Goal: Information Seeking & Learning: Find specific fact

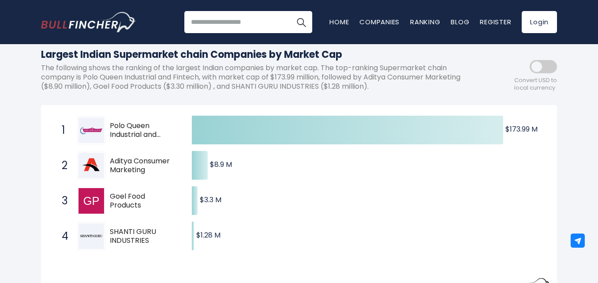
scroll to position [88, 0]
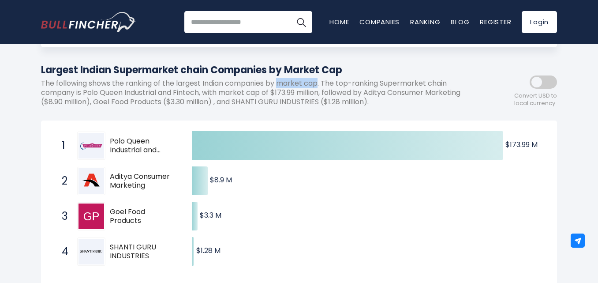
drag, startPoint x: 282, startPoint y: 83, endPoint x: 320, endPoint y: 84, distance: 37.5
click at [320, 84] on p "The following shows the ranking of the largest Indian companies by market cap. …" at bounding box center [259, 92] width 437 height 27
click at [314, 89] on div at bounding box center [314, 89] width 0 height 0
click at [381, 59] on div "[GEOGRAPHIC_DATA] Entire World 30,364 [GEOGRAPHIC_DATA] [GEOGRAPHIC_DATA]" at bounding box center [298, 235] width 529 height 533
click at [341, 122] on div "Created with Highcharts 12.1.2 $173.99 M ​ $173.99 M $8.9 M ​ $8.9 M $3.3 M ​ $…" at bounding box center [299, 216] width 516 height 192
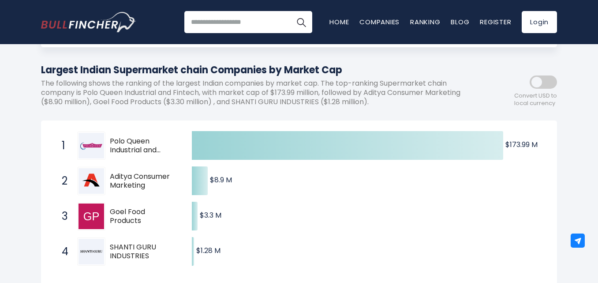
click at [347, 122] on div "Created with Highcharts 12.1.2 $173.99 M ​ $173.99 M $8.9 M ​ $8.9 M $3.3 M ​ $…" at bounding box center [299, 216] width 516 height 192
click at [348, 121] on div "Created with Highcharts 12.1.2 $173.99 M ​ $173.99 M $8.9 M ​ $8.9 M $3.3 M ​ $…" at bounding box center [299, 216] width 516 height 192
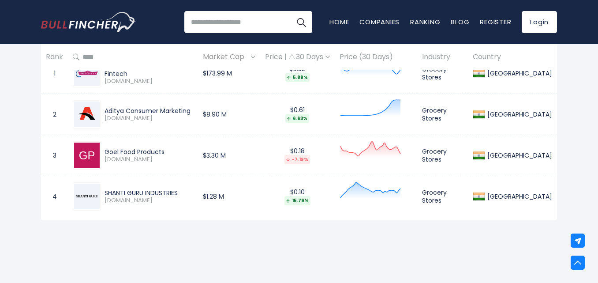
scroll to position [353, 0]
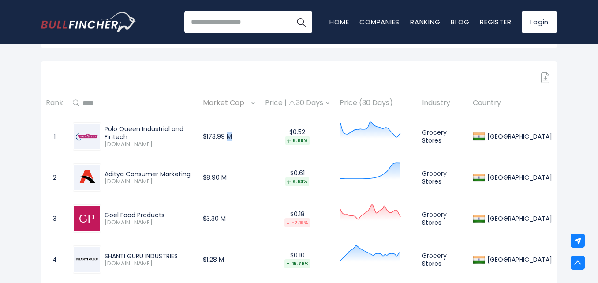
click at [256, 137] on td "$173.99 M" at bounding box center [229, 136] width 62 height 41
click at [18, 136] on div "[GEOGRAPHIC_DATA] Entire World 30,364 [GEOGRAPHIC_DATA]" at bounding box center [299, 15] width 598 height 623
drag, startPoint x: 107, startPoint y: 129, endPoint x: 208, endPoint y: 131, distance: 101.0
click at [193, 131] on div "Polo Queen Industrial and Fintech [DOMAIN_NAME]" at bounding box center [147, 136] width 92 height 23
copy div "Polo Queen Industrial and Fintech"
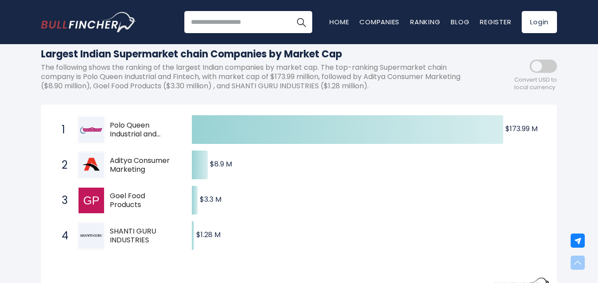
scroll to position [0, 0]
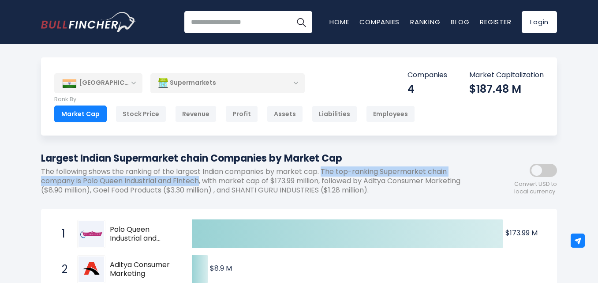
drag, startPoint x: 326, startPoint y: 172, endPoint x: 201, endPoint y: 178, distance: 125.5
click at [201, 178] on p "The following shows the ranking of the largest Indian companies by market cap. …" at bounding box center [259, 180] width 437 height 27
click at [195, 186] on div at bounding box center [195, 186] width 0 height 0
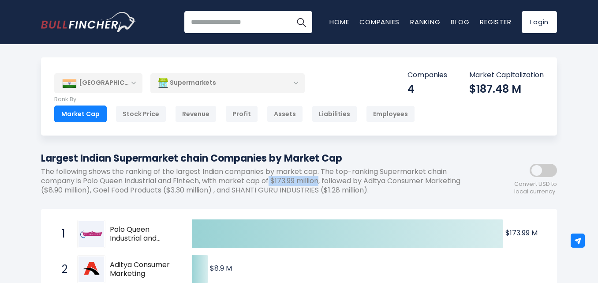
drag, startPoint x: 275, startPoint y: 177, endPoint x: 322, endPoint y: 180, distance: 47.7
click at [322, 180] on p "The following shows the ranking of the largest Indian companies by market cap. …" at bounding box center [259, 180] width 437 height 27
click at [317, 163] on div at bounding box center [317, 163] width 0 height 0
click at [390, 186] on p "The following shows the ranking of the largest Indian companies by market cap. …" at bounding box center [259, 180] width 437 height 27
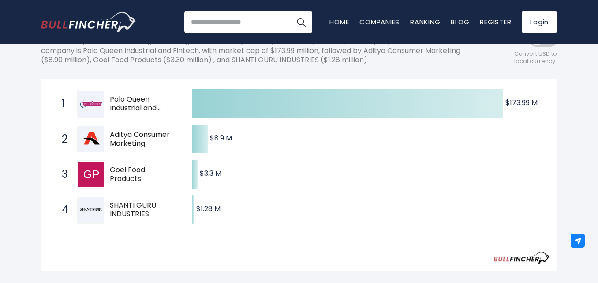
scroll to position [132, 0]
